Goal: Task Accomplishment & Management: Manage account settings

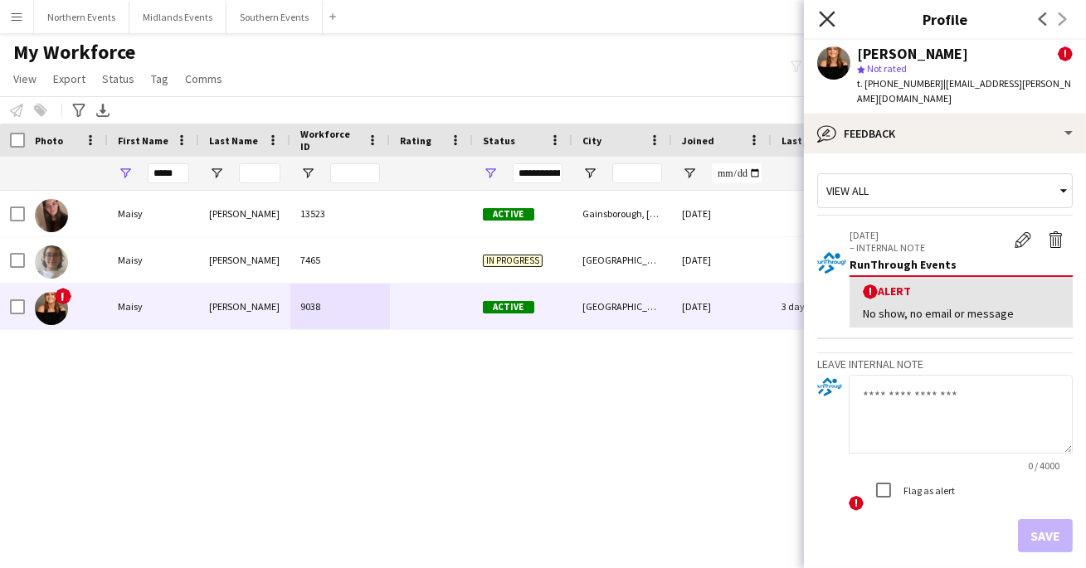
click at [823, 12] on icon "Close pop-in" at bounding box center [827, 19] width 16 height 16
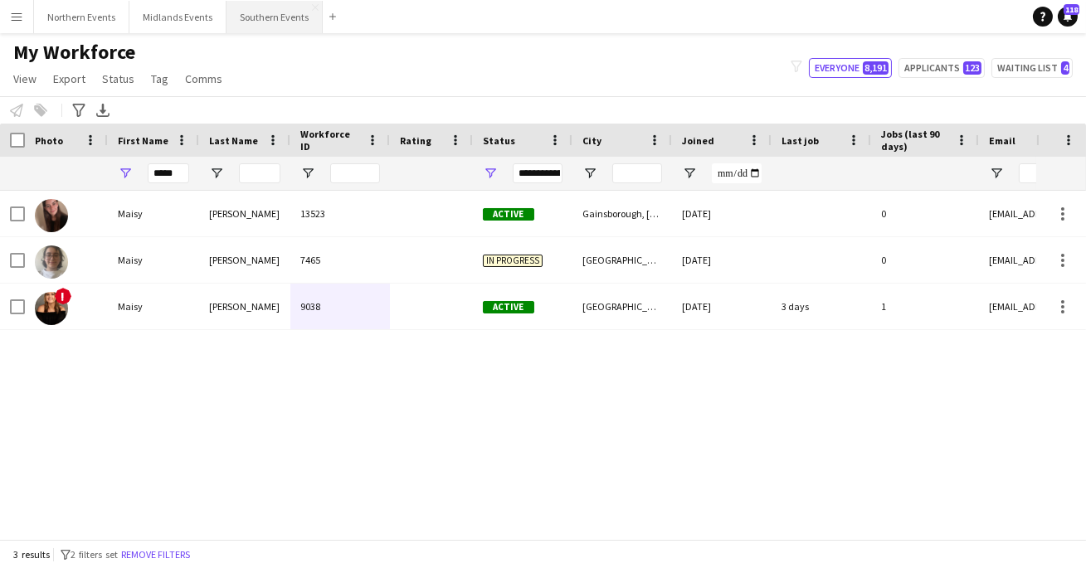
click at [255, 22] on button "Southern Events Close" at bounding box center [274, 17] width 96 height 32
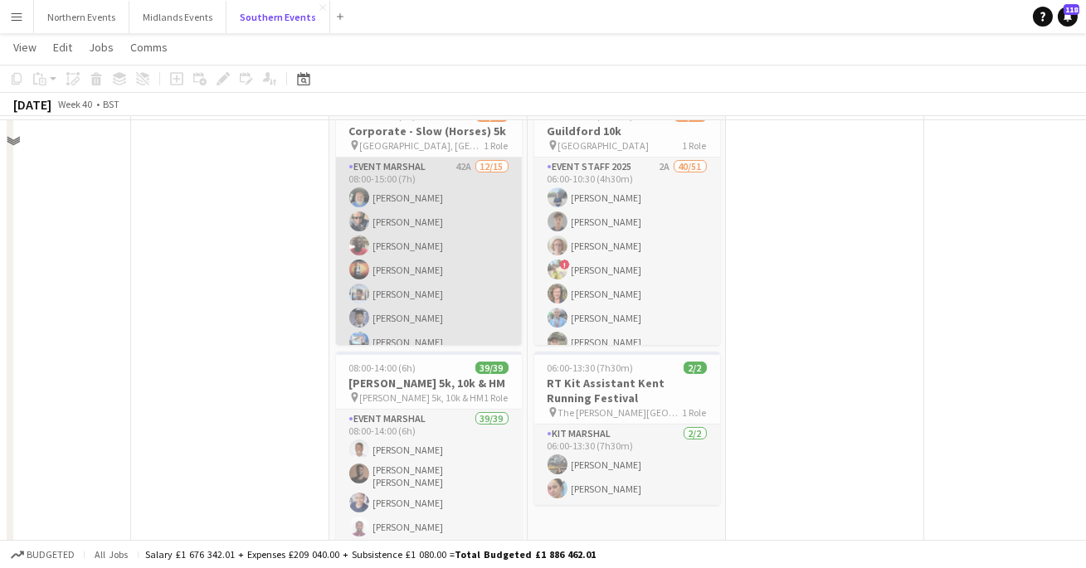
scroll to position [430, 0]
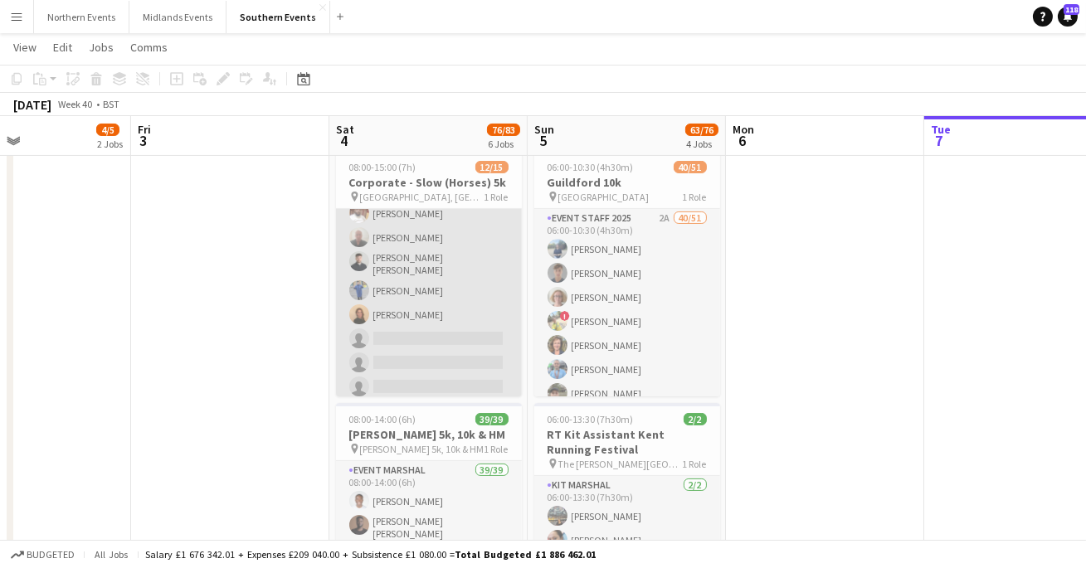
click at [401, 345] on app-card-role "Event Marshal 42A [DATE] 08:00-15:00 (7h) [PERSON_NAME] [PERSON_NAME] [PERSON_N…" at bounding box center [429, 204] width 186 height 398
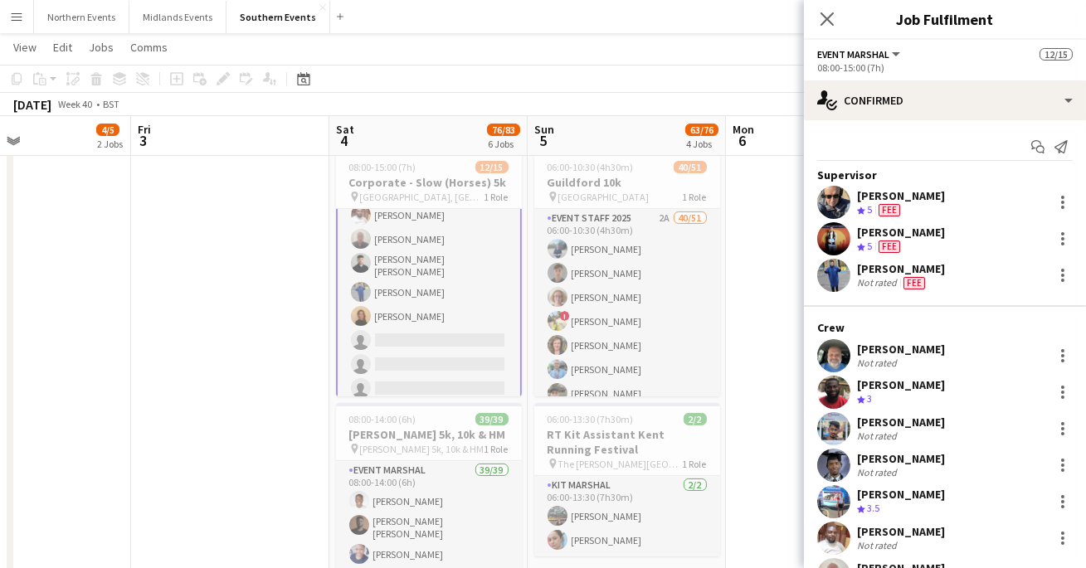
scroll to position [206, 0]
click at [822, 7] on app-icon "Close pop-in" at bounding box center [827, 19] width 24 height 24
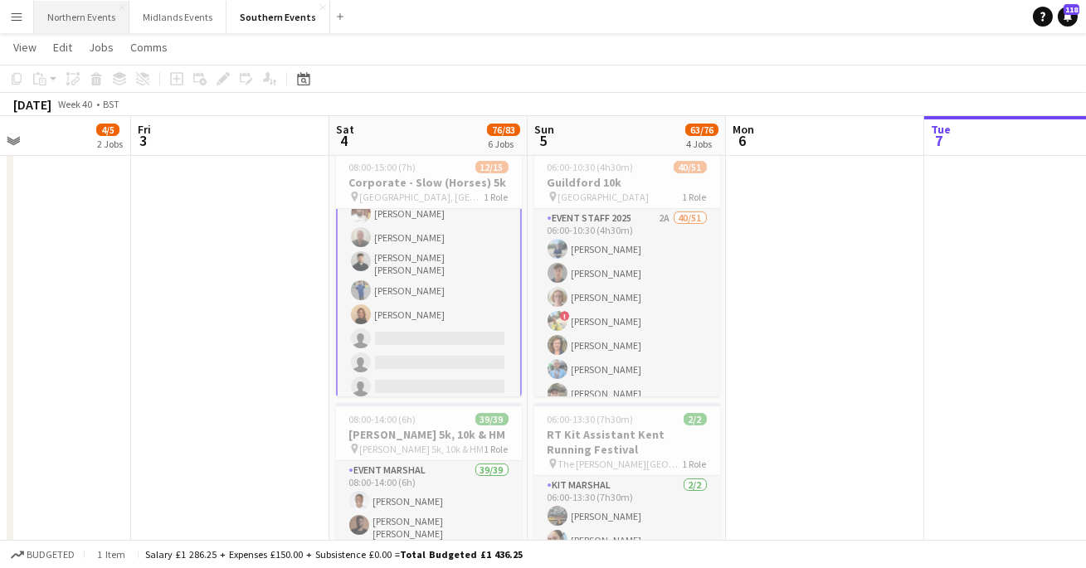
click at [96, 22] on button "Northern Events Close" at bounding box center [81, 17] width 95 height 32
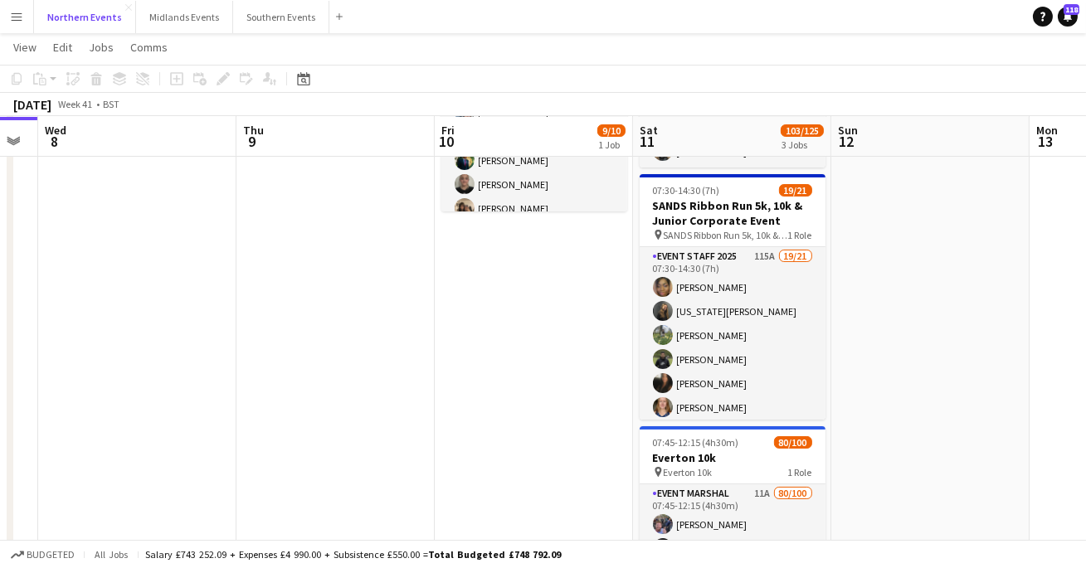
scroll to position [227, 0]
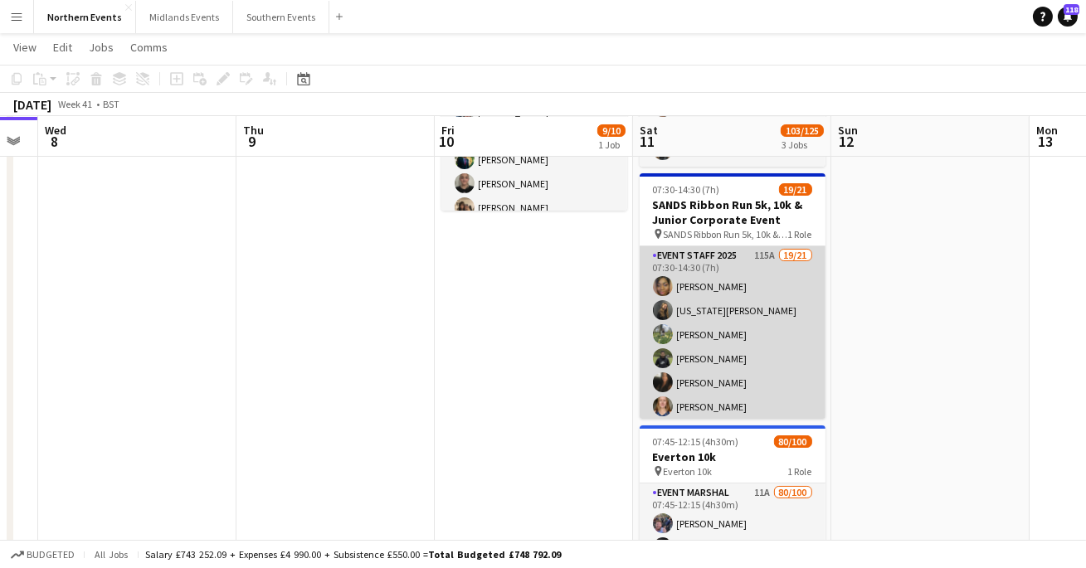
click at [766, 321] on app-card-role "Event Staff 2025 115A 19/21 07:30-14:30 (7h) [PERSON_NAME] [US_STATE][PERSON_NA…" at bounding box center [733, 515] width 186 height 538
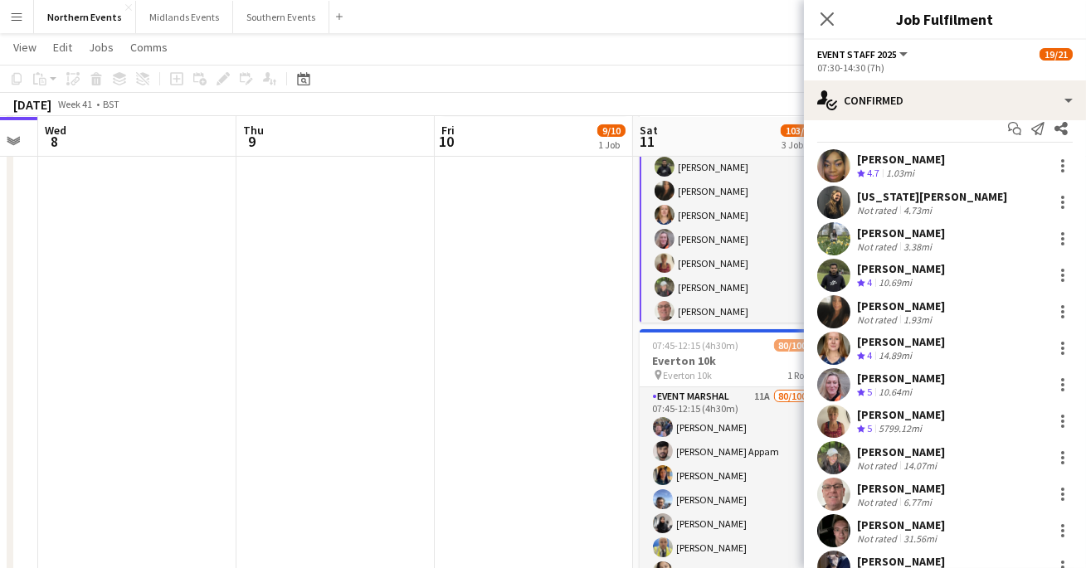
scroll to position [0, 0]
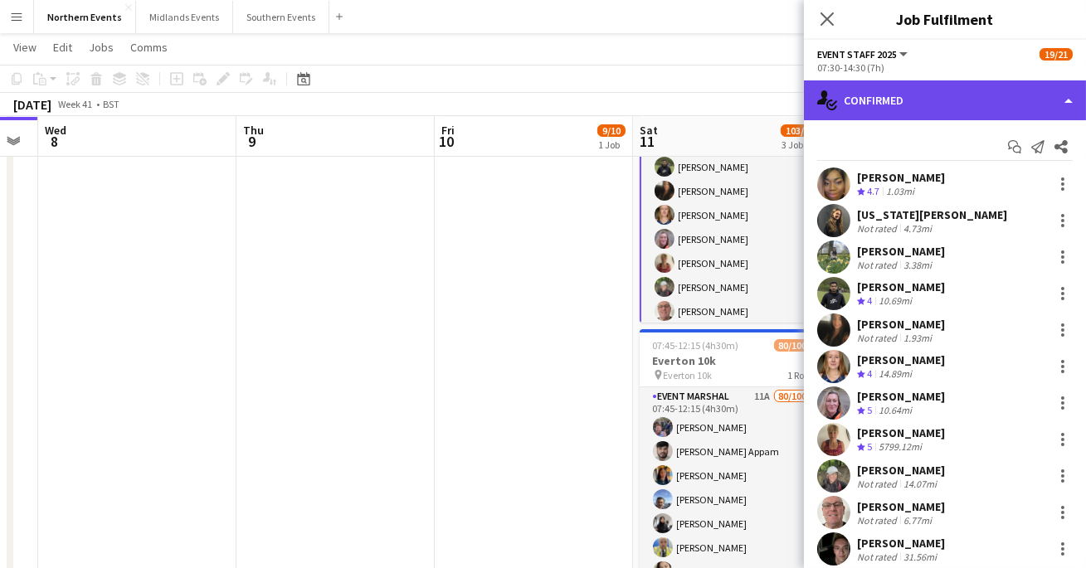
click at [912, 100] on div "single-neutral-actions-check-2 Confirmed" at bounding box center [945, 100] width 282 height 40
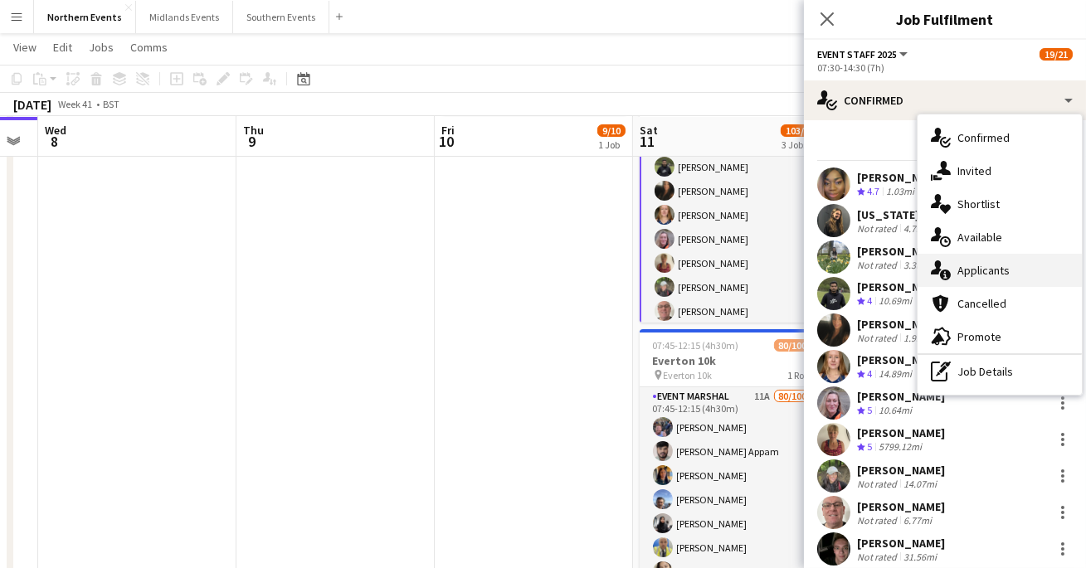
click at [981, 265] on span "Applicants" at bounding box center [983, 270] width 52 height 15
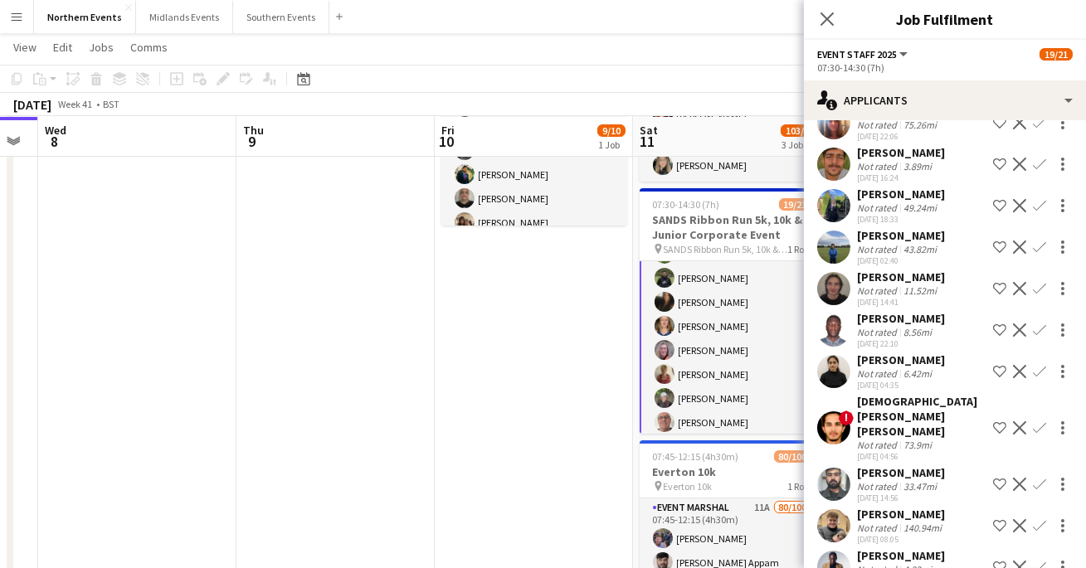
scroll to position [124, 0]
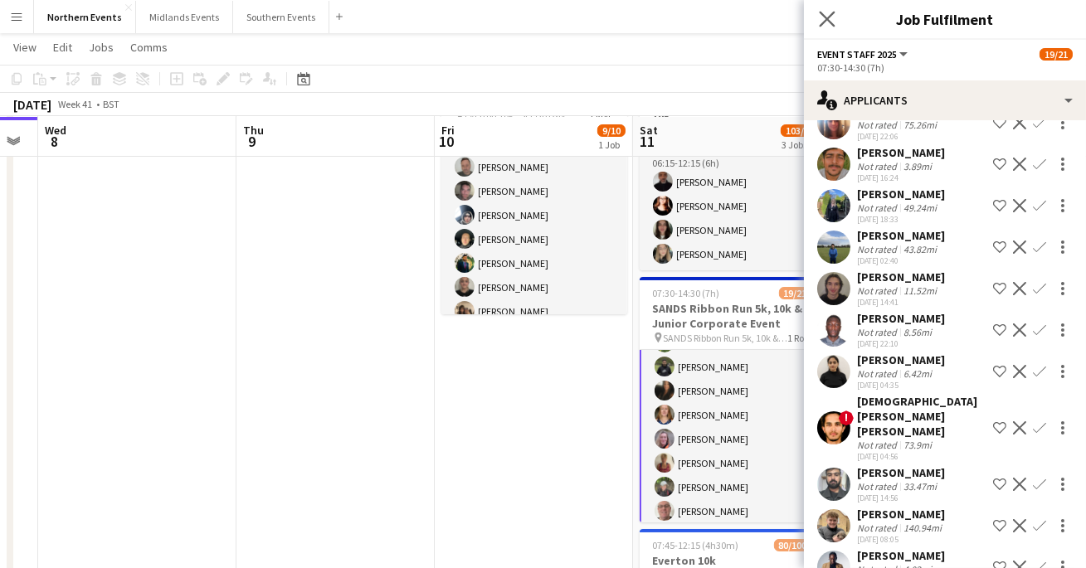
click at [817, 18] on app-icon "Close pop-in" at bounding box center [827, 19] width 24 height 24
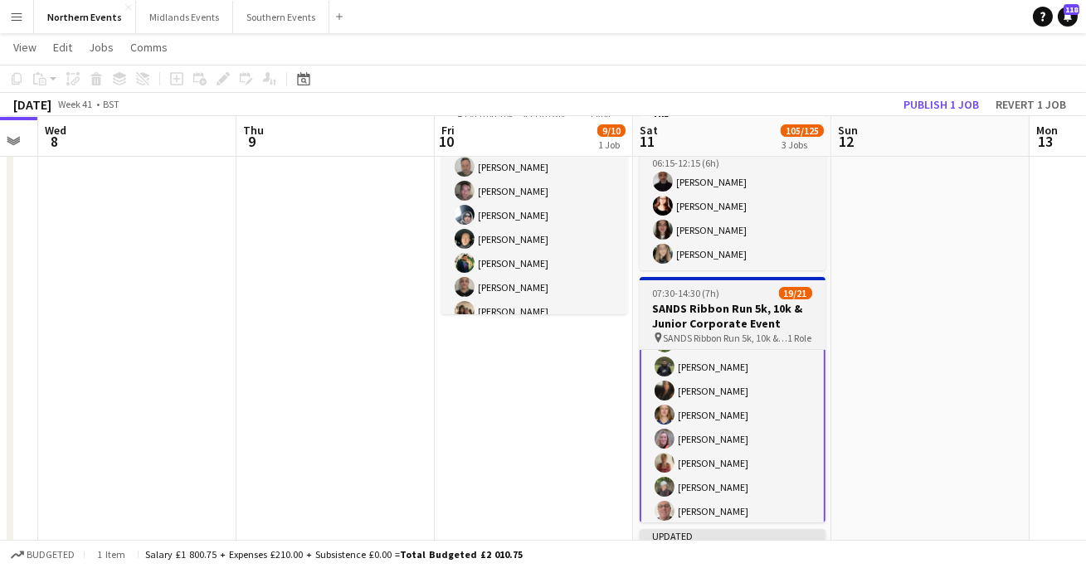
click at [755, 311] on h3 "SANDS Ribbon Run 5k, 10k & Junior Corporate Event" at bounding box center [733, 316] width 186 height 30
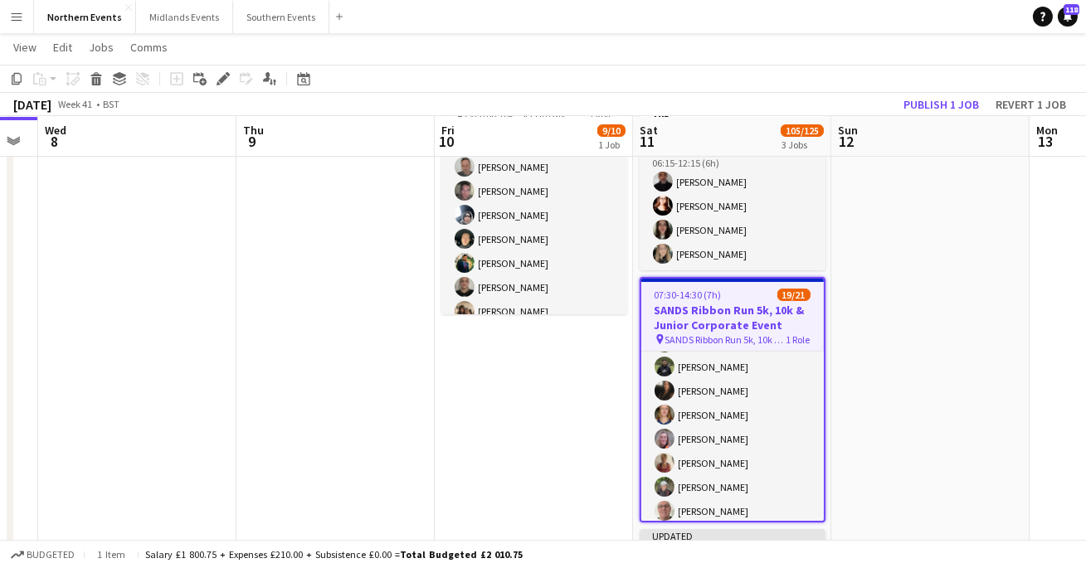
scroll to position [95, 0]
